Goal: Task Accomplishment & Management: Manage account settings

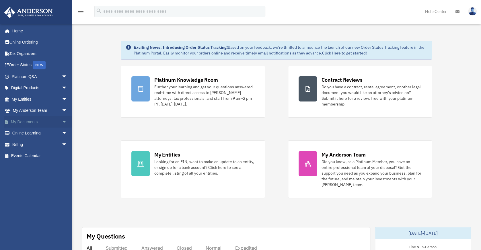
click at [55, 124] on link "My Documents arrow_drop_down" at bounding box center [40, 121] width 72 height 11
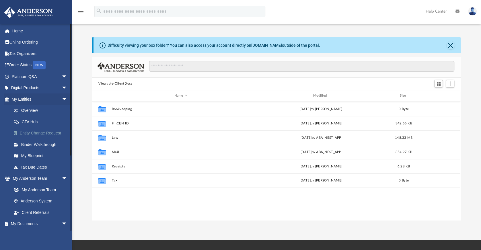
scroll to position [126, 364]
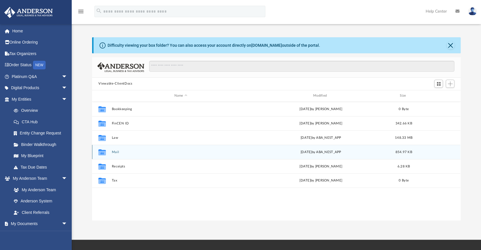
click at [116, 152] on button "Mail" at bounding box center [181, 152] width 138 height 4
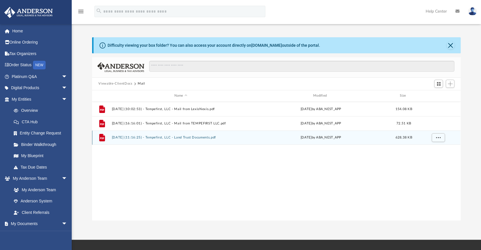
click at [204, 138] on button "[DATE] (11:16:25) - Tempefirst, LLC - Land Trust Documents.pdf" at bounding box center [181, 138] width 138 height 4
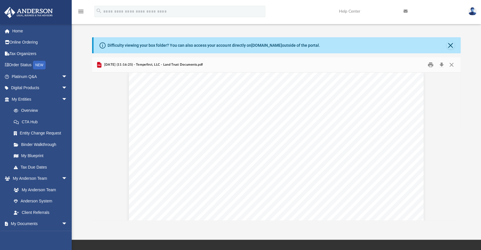
scroll to position [0, 0]
click at [453, 65] on button "Close" at bounding box center [451, 64] width 10 height 9
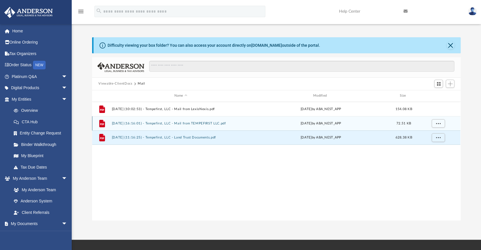
click at [205, 123] on button "[DATE] (16:16:01) - Tempefirst, LLC - Mail from TEMPEFIRST LLC.pdf" at bounding box center [181, 124] width 138 height 4
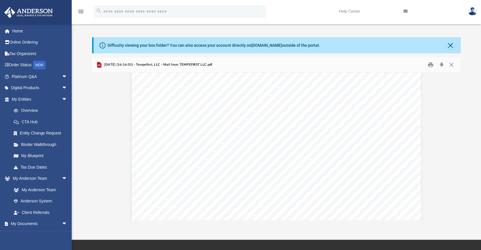
scroll to position [15, 0]
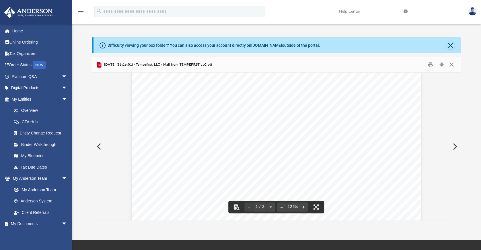
click at [454, 67] on button "Close" at bounding box center [451, 64] width 10 height 9
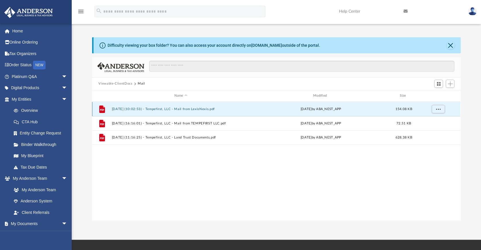
click at [205, 110] on button "[DATE] (10:02:53) - Tempefirst, LLC - Mail from LexisNexis.pdf" at bounding box center [181, 109] width 138 height 4
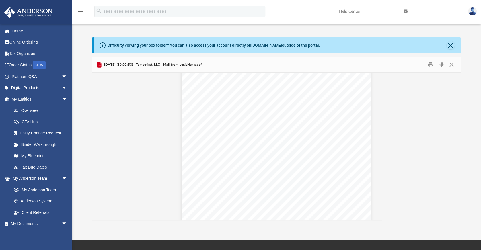
scroll to position [0, 0]
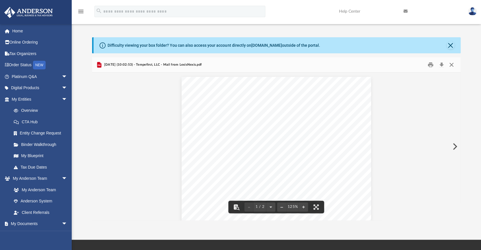
click at [453, 64] on button "Close" at bounding box center [451, 64] width 10 height 9
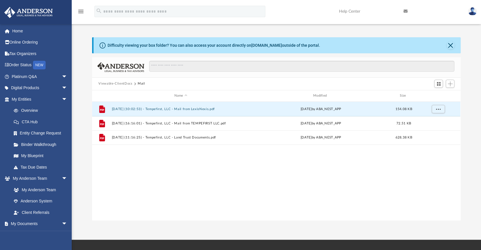
click at [143, 83] on button "Mail" at bounding box center [141, 83] width 7 height 5
click at [129, 85] on button "Viewable-ClientDocs" at bounding box center [115, 83] width 34 height 5
